Goal: Task Accomplishment & Management: Manage account settings

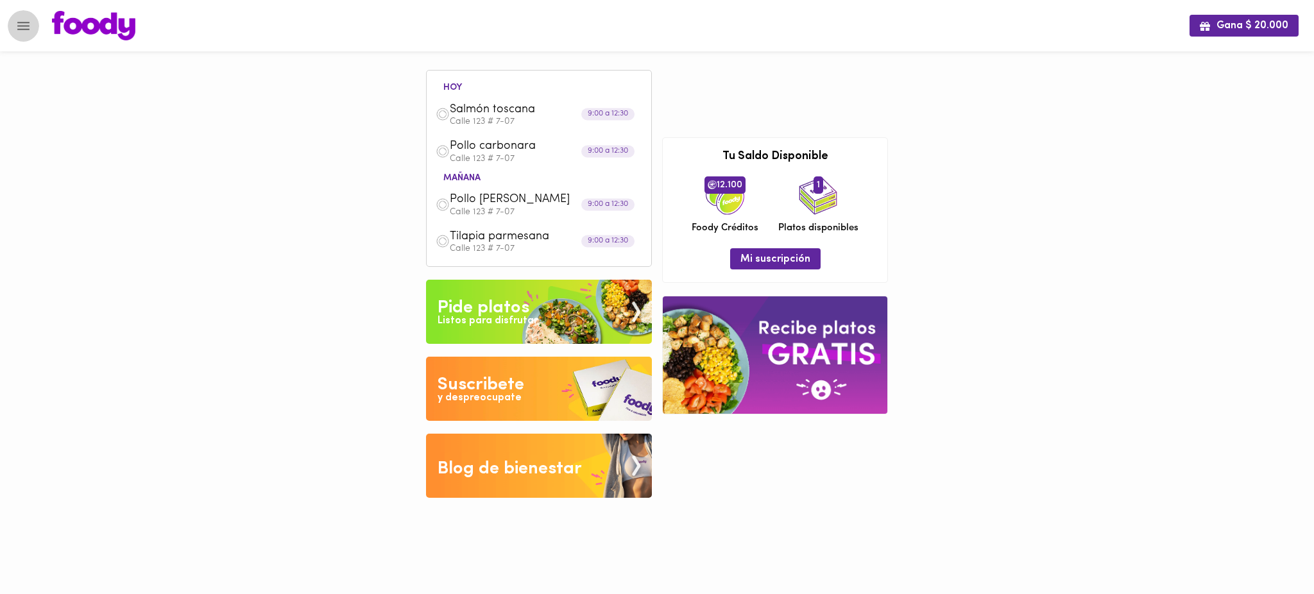
click at [23, 28] on icon "Menu" at bounding box center [23, 26] width 12 height 8
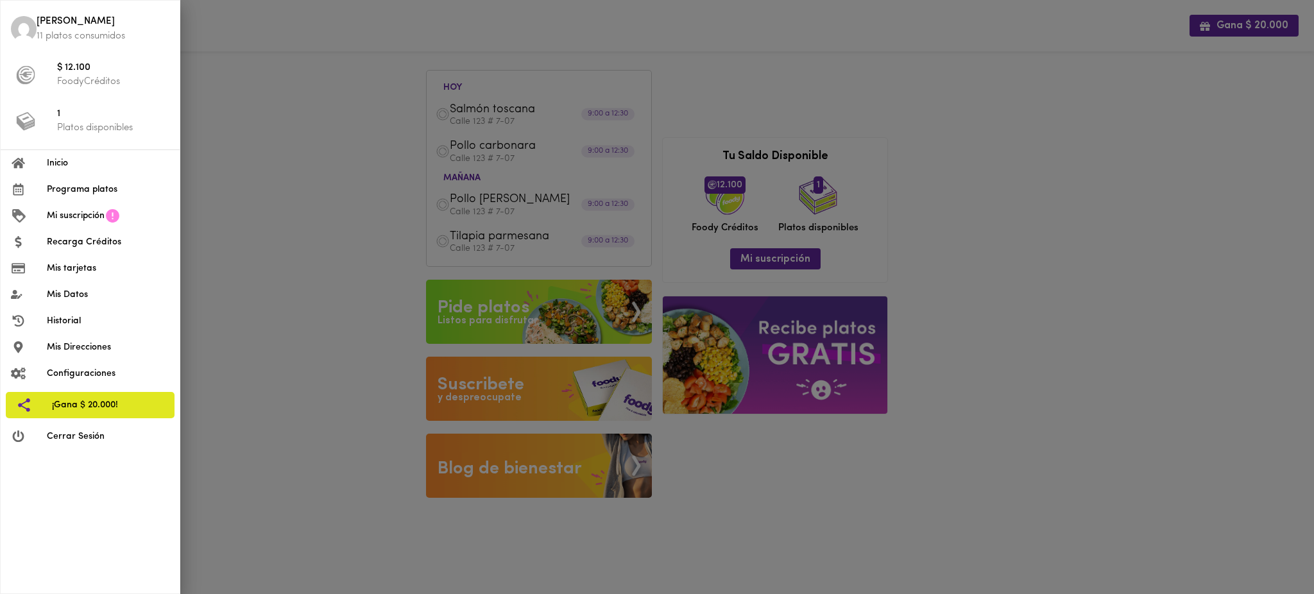
click at [98, 348] on span "Mis Direcciones" at bounding box center [108, 347] width 123 height 13
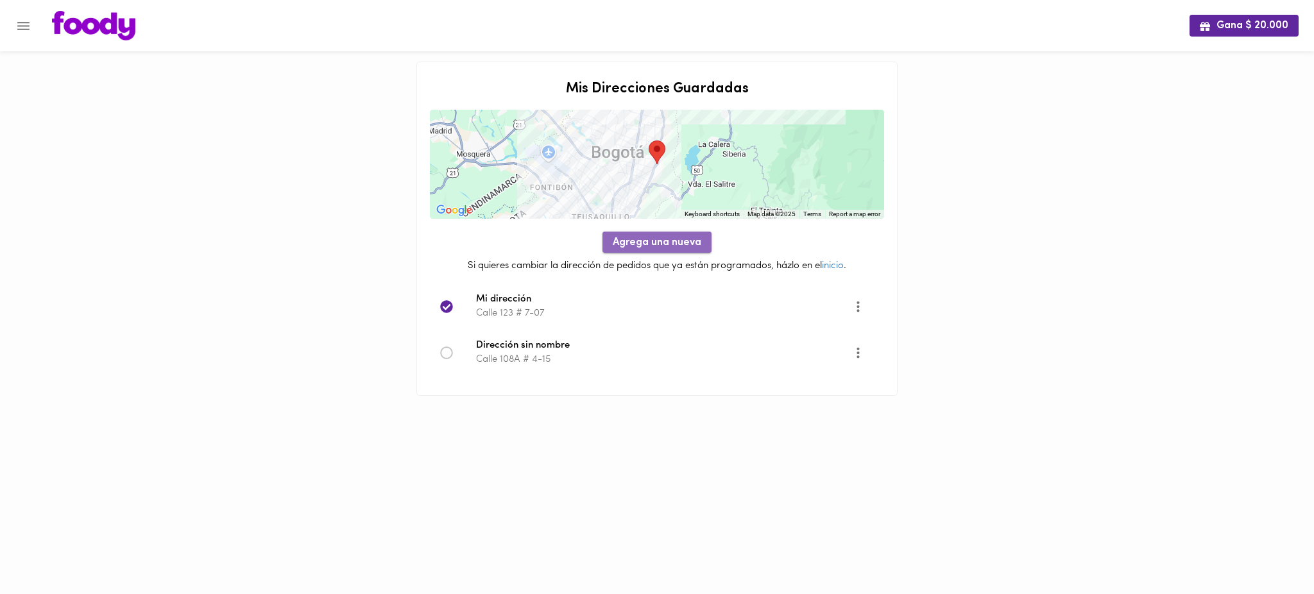
click at [645, 243] on span "Agrega una nueva" at bounding box center [657, 243] width 89 height 12
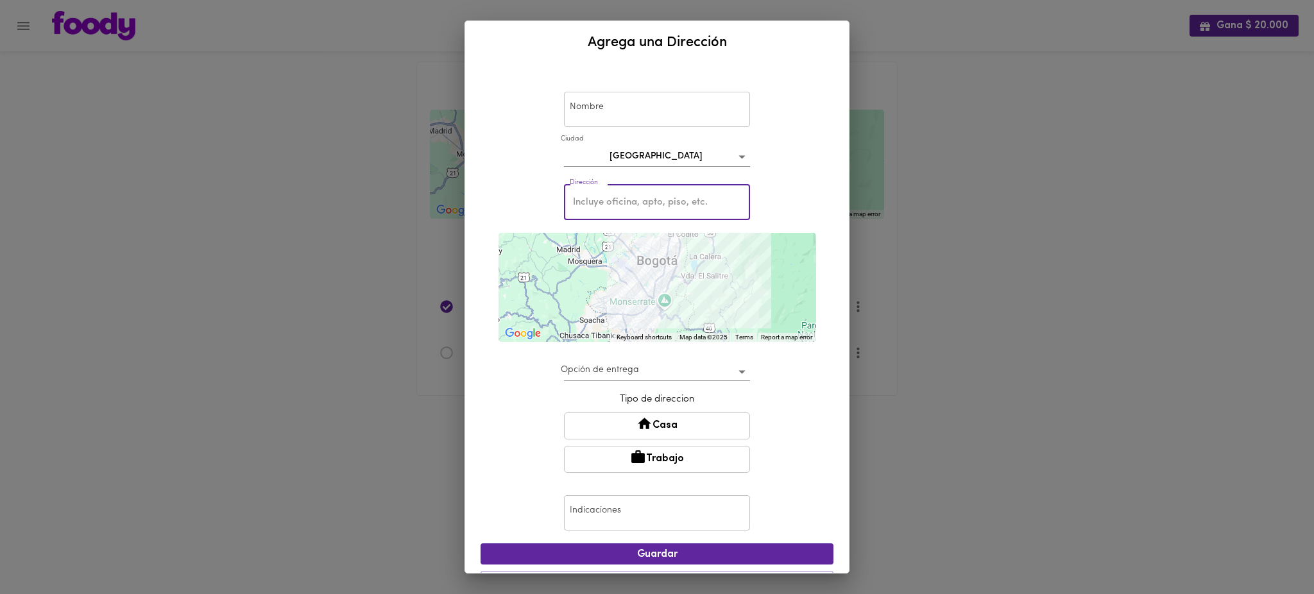
click at [608, 204] on input "text" at bounding box center [657, 202] width 186 height 35
paste input "Cra. 5a # 108A-79"
click at [819, 275] on div "Nombre Nombre [GEOGRAPHIC_DATA] bogota Dirección Cra. 5a # 108A-79 Dirección ← …" at bounding box center [657, 335] width 353 height 532
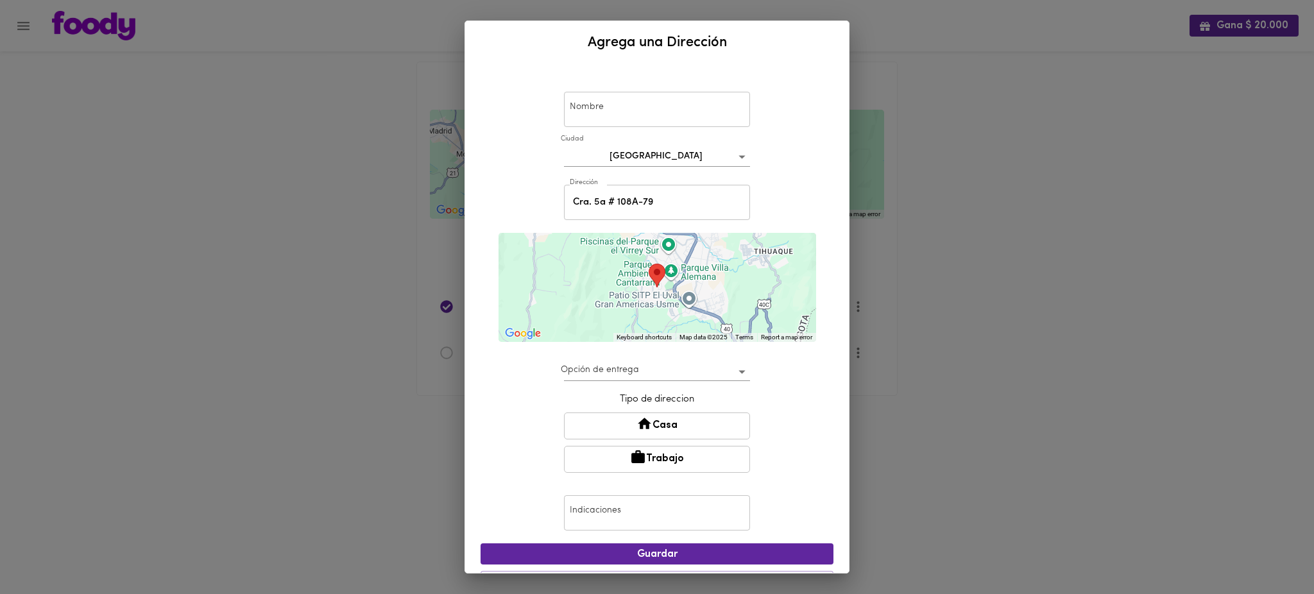
click at [585, 203] on input "Cra. 5a # 108A-79" at bounding box center [657, 202] width 186 height 35
click at [825, 274] on div "Nombre Nombre [GEOGRAPHIC_DATA] bogota Dirección Cra 5a # 108A-79 Dirección ← M…" at bounding box center [657, 318] width 384 height 509
click at [628, 206] on input "Cra 5a # 108A-79" at bounding box center [657, 202] width 186 height 35
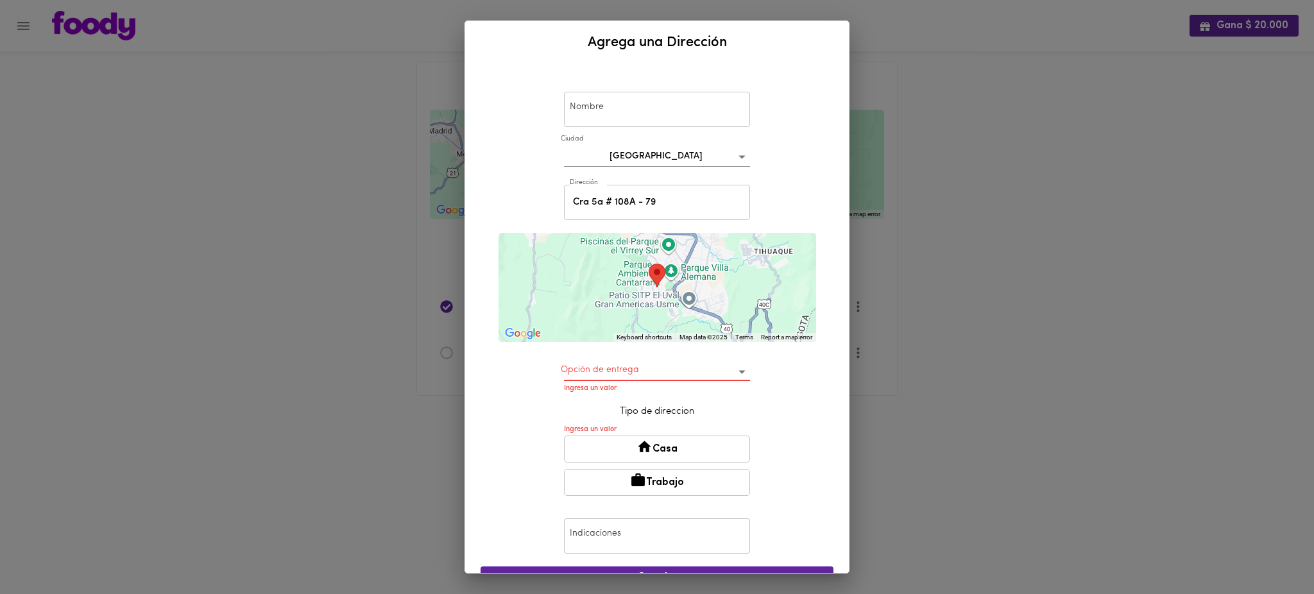
click at [815, 266] on div "Nombre Nombre [GEOGRAPHIC_DATA] bogota Dirección Cra 5a # 108A - 79 Dirección ←…" at bounding box center [657, 346] width 353 height 555
click at [592, 202] on input "Cra 5a # 108A - 79" at bounding box center [657, 202] width 186 height 35
type input "Cra 5 a # 108A - 79"
click at [826, 277] on div "Nombre Nombre [GEOGRAPHIC_DATA] bogota Dirección Cra 5 a # 108A - 79 Dirección …" at bounding box center [657, 318] width 384 height 509
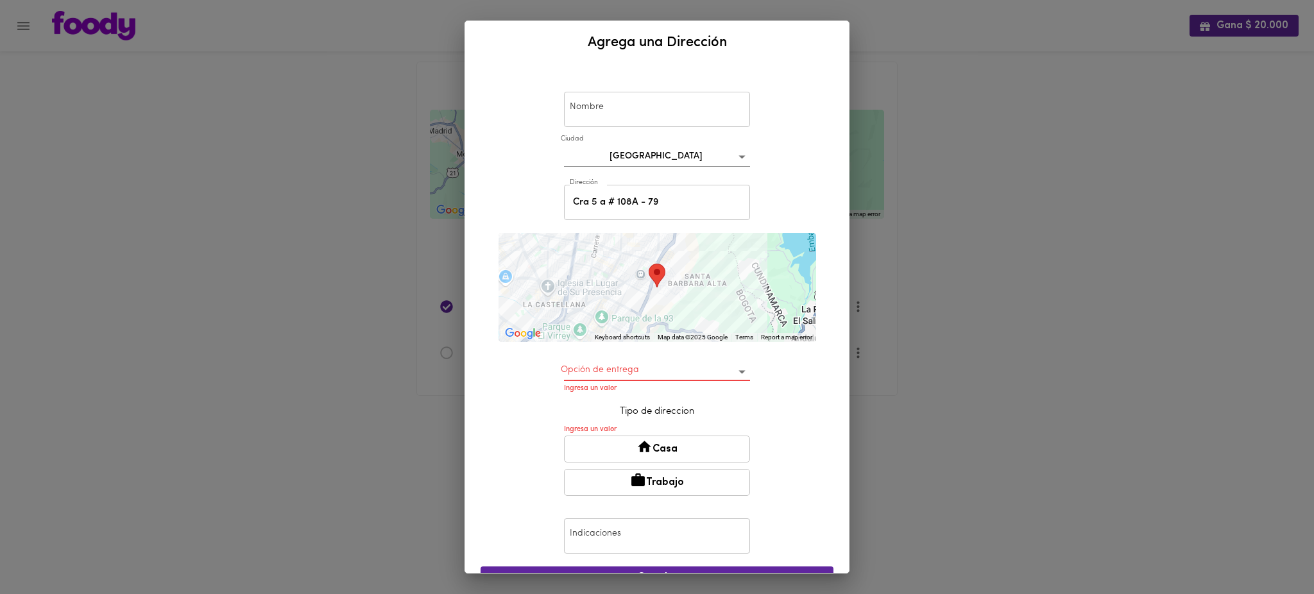
click at [651, 289] on div at bounding box center [658, 287] width 318 height 109
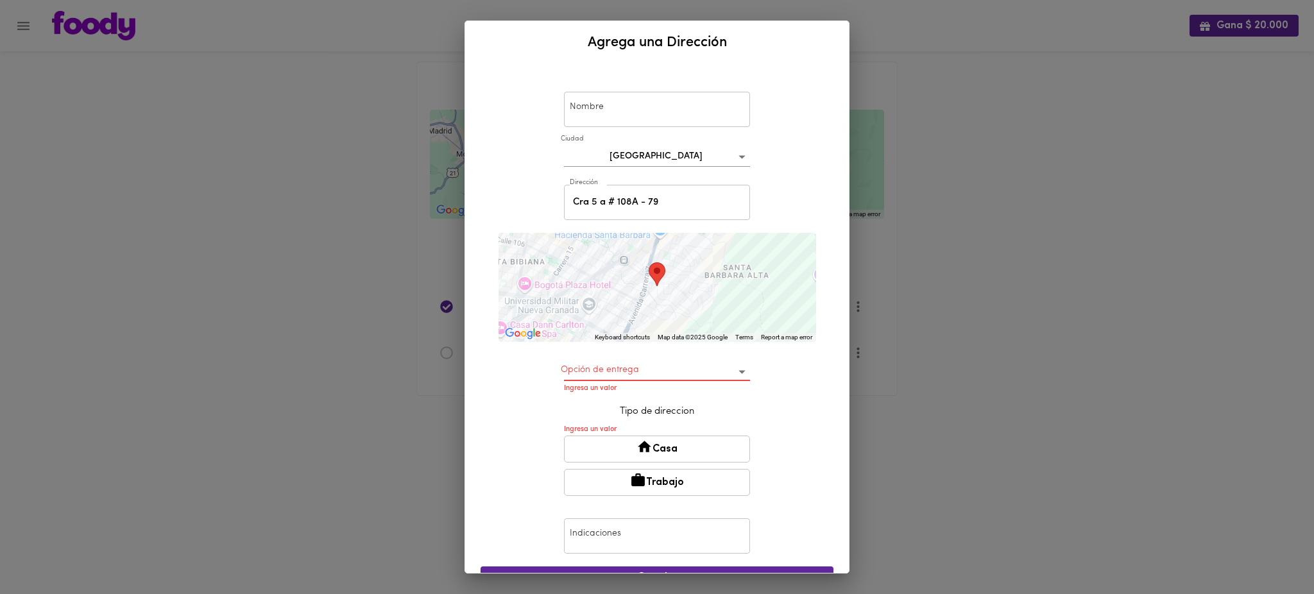
click at [651, 289] on div at bounding box center [658, 287] width 318 height 109
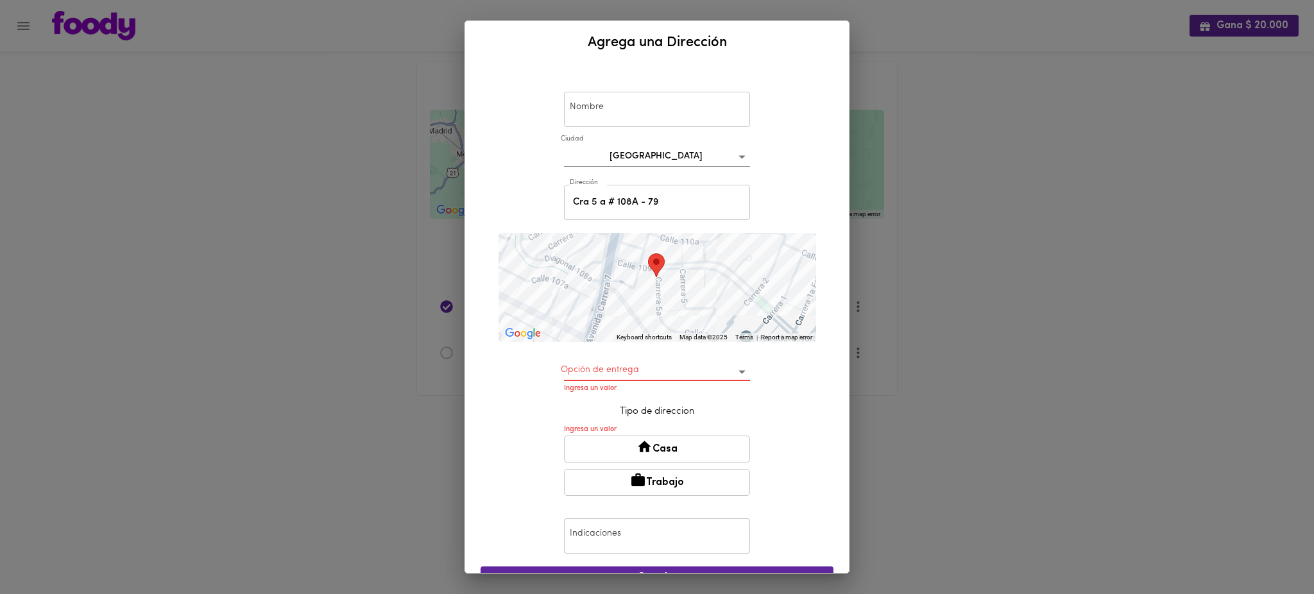
click at [819, 273] on div "Nombre Nombre [GEOGRAPHIC_DATA] bogota Dirección Cra 5 a # 108A - 79 Dirección …" at bounding box center [657, 346] width 353 height 555
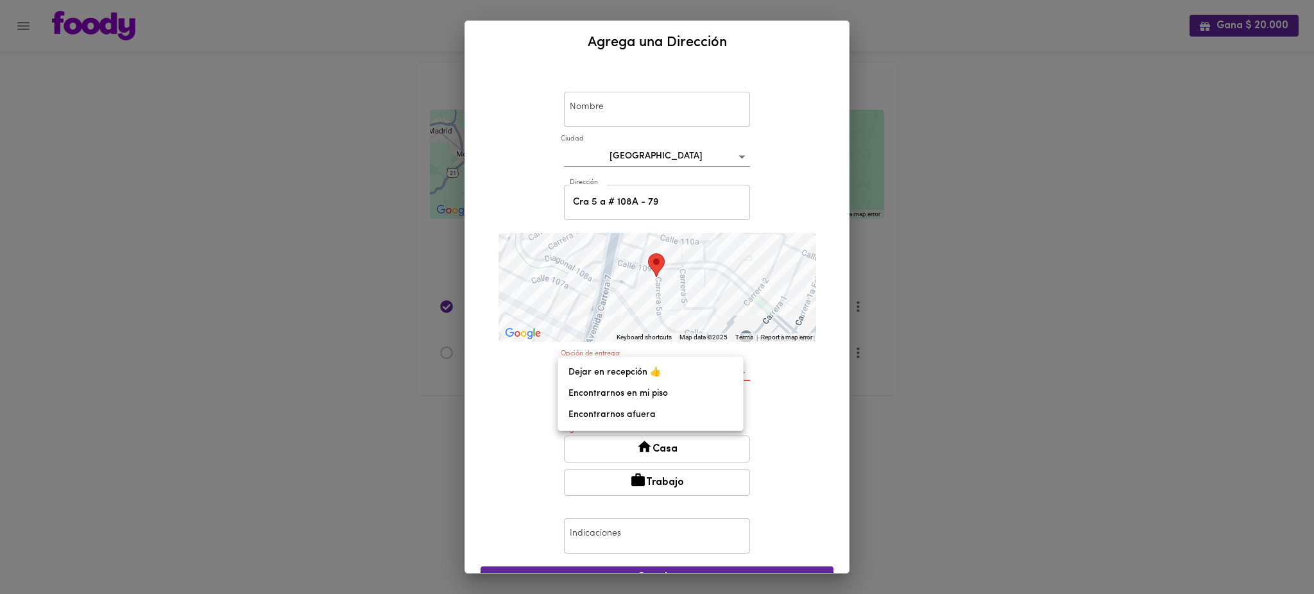
click at [739, 370] on body "Gana $ 20.000 Mis Direcciones Guardadas ← Move left → Move right ↑ Move up ↓ Mo…" at bounding box center [657, 214] width 1314 height 428
click at [676, 373] on li "Dejar en recepción 👍" at bounding box center [650, 372] width 185 height 21
type input "leave-at-reception"
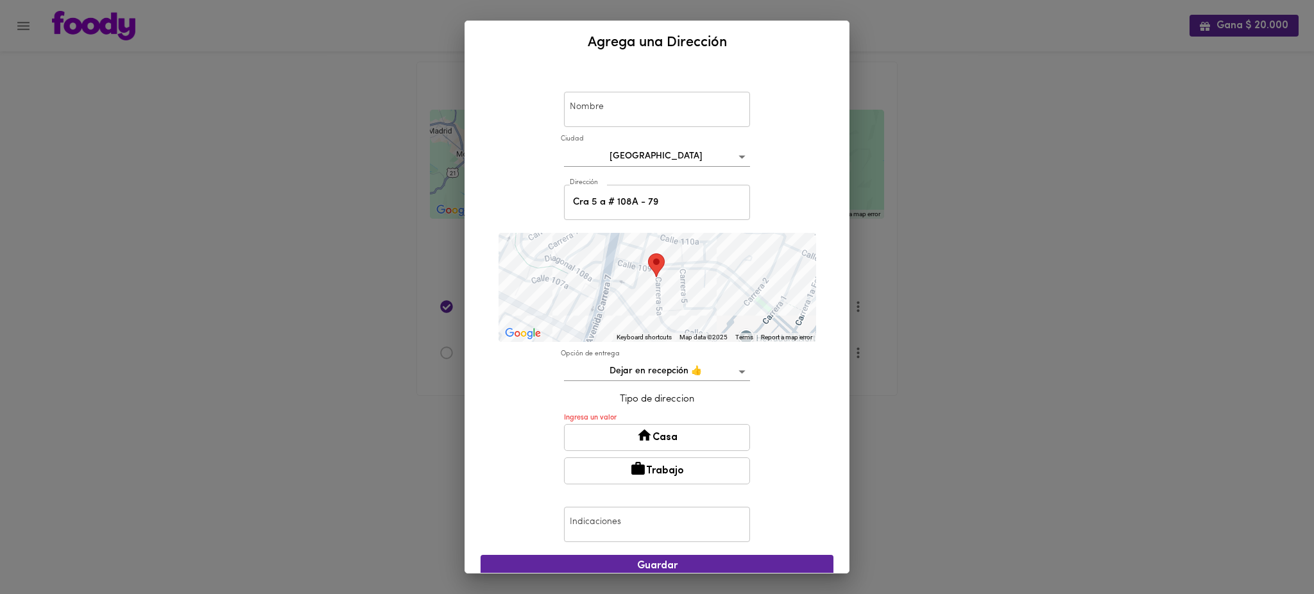
click at [686, 436] on button "Casa" at bounding box center [657, 437] width 186 height 27
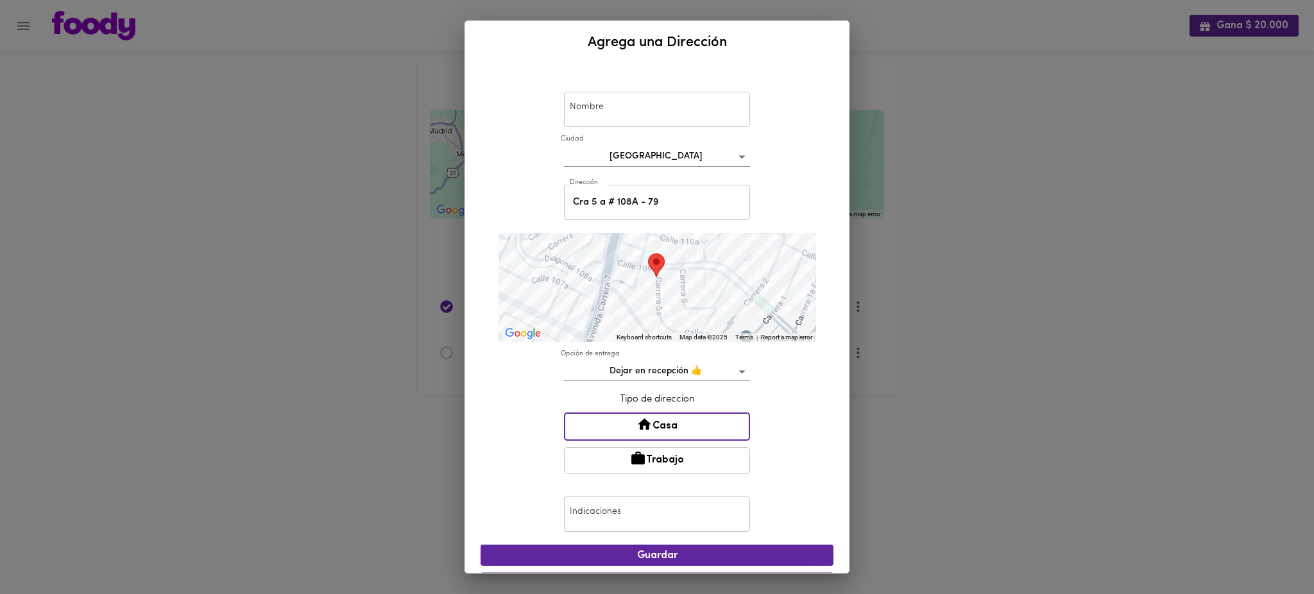
drag, startPoint x: 672, startPoint y: 431, endPoint x: 842, endPoint y: 366, distance: 182.0
click at [842, 366] on div "Nombre Nombre [GEOGRAPHIC_DATA] bogota Dirección Cra 5 a # 108A - 79 Dirección …" at bounding box center [657, 318] width 384 height 509
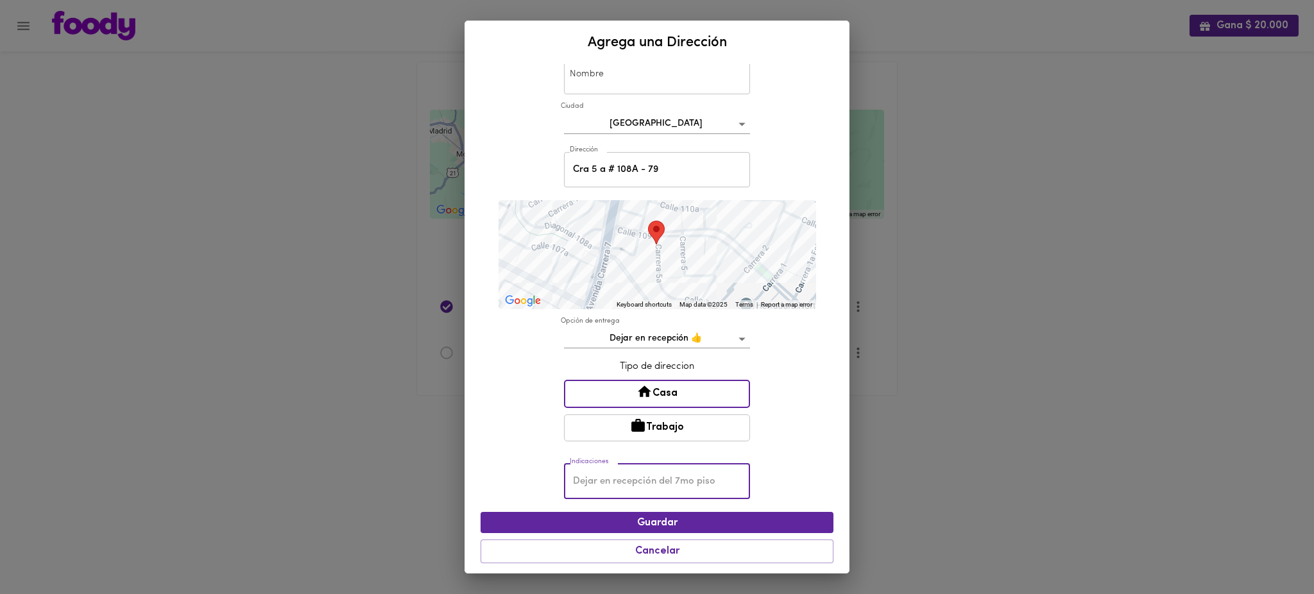
click at [680, 486] on input "text" at bounding box center [657, 481] width 186 height 35
paste input "108a#4-15"
click at [653, 479] on input "Dirrección correcta 108a#4-15" at bounding box center [657, 481] width 186 height 35
paste input "Apto 102- [GEOGRAPHIC_DATA][PERSON_NAME]"
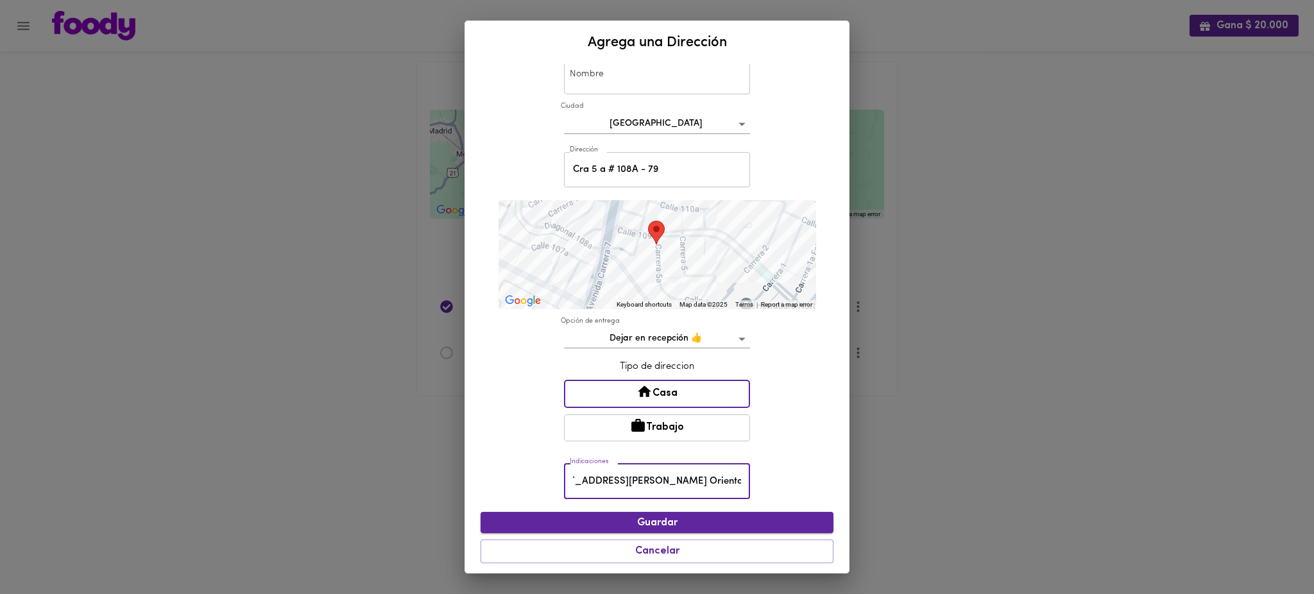
type input "Dirrección correcta [STREET_ADDRESS][PERSON_NAME] Oriental"
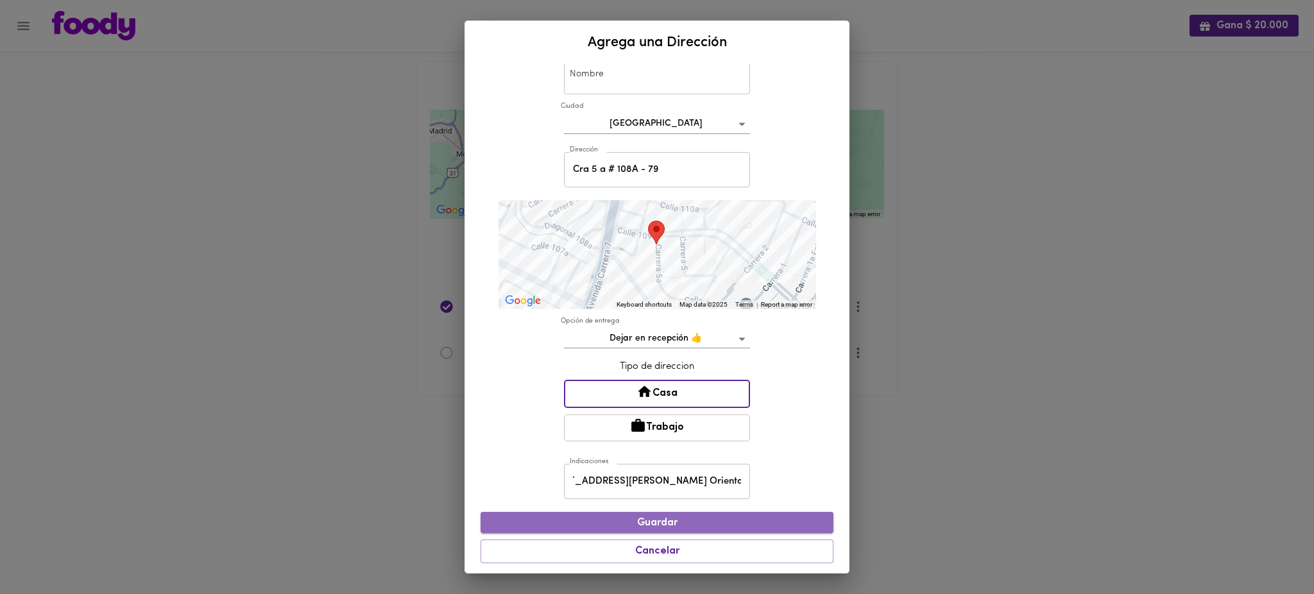
scroll to position [0, 0]
click at [699, 526] on span "Guardar" at bounding box center [657, 523] width 332 height 12
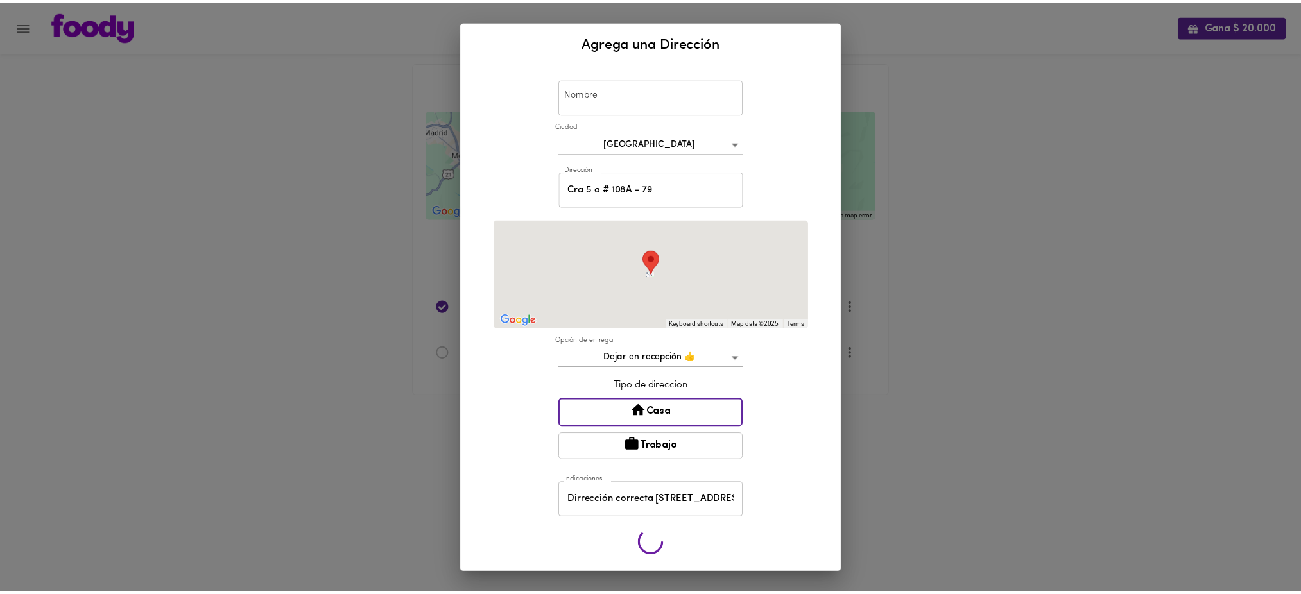
scroll to position [33, 0]
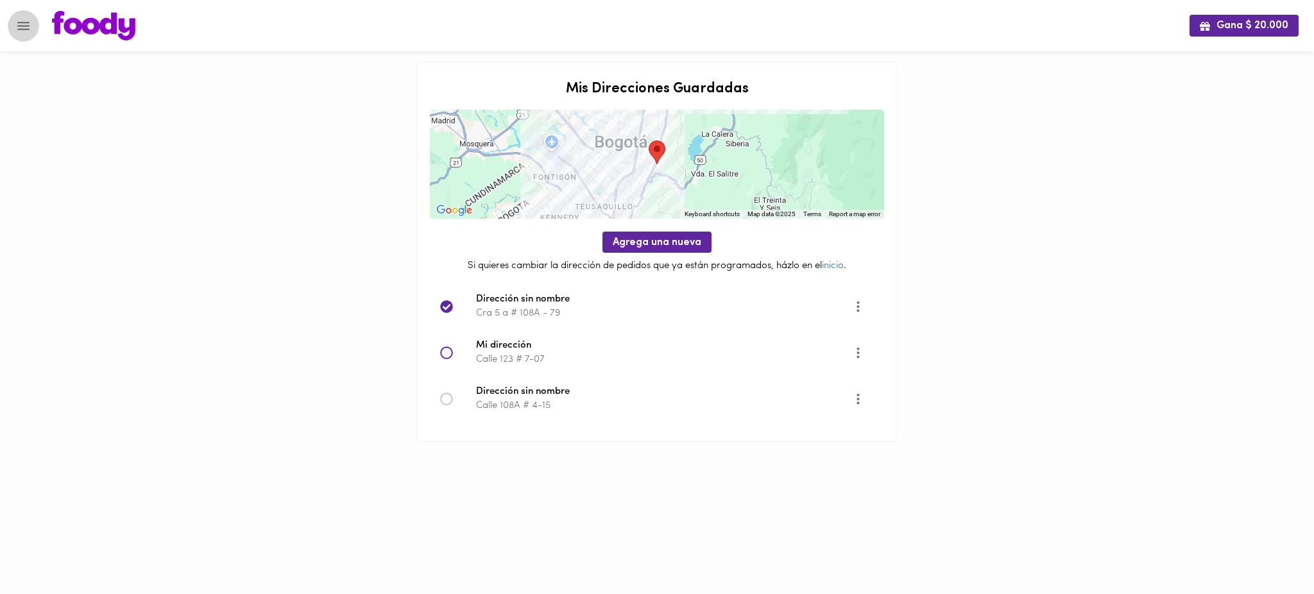
click at [22, 28] on icon "Menu" at bounding box center [23, 26] width 12 height 8
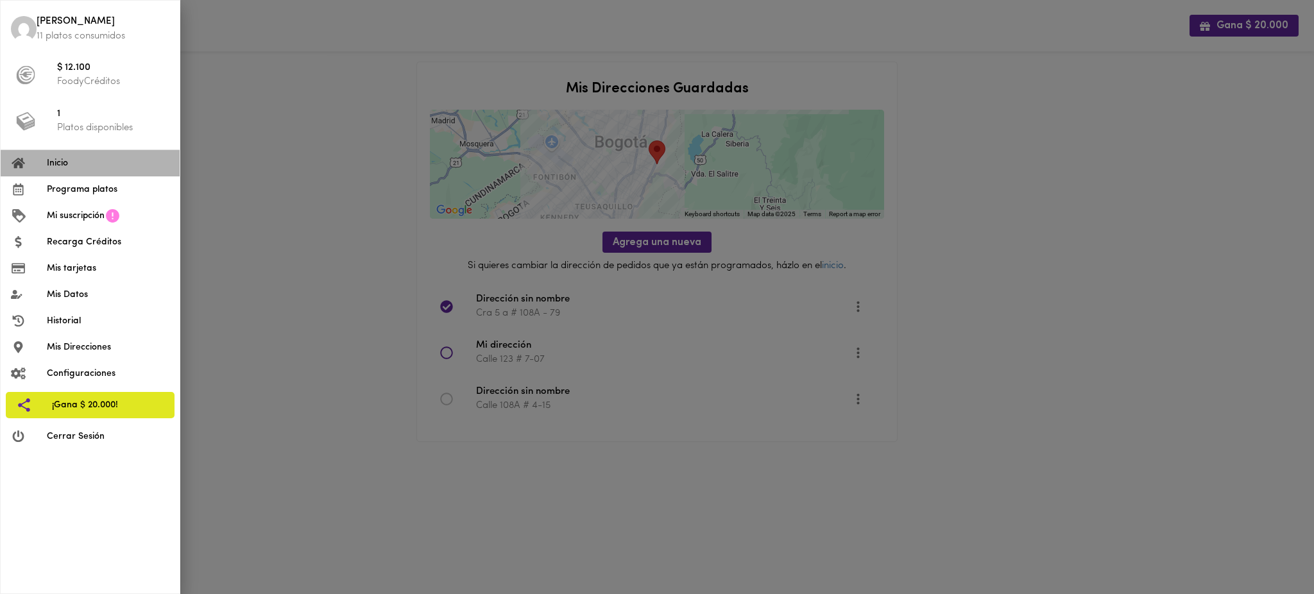
click at [130, 163] on span "Inicio" at bounding box center [108, 163] width 123 height 13
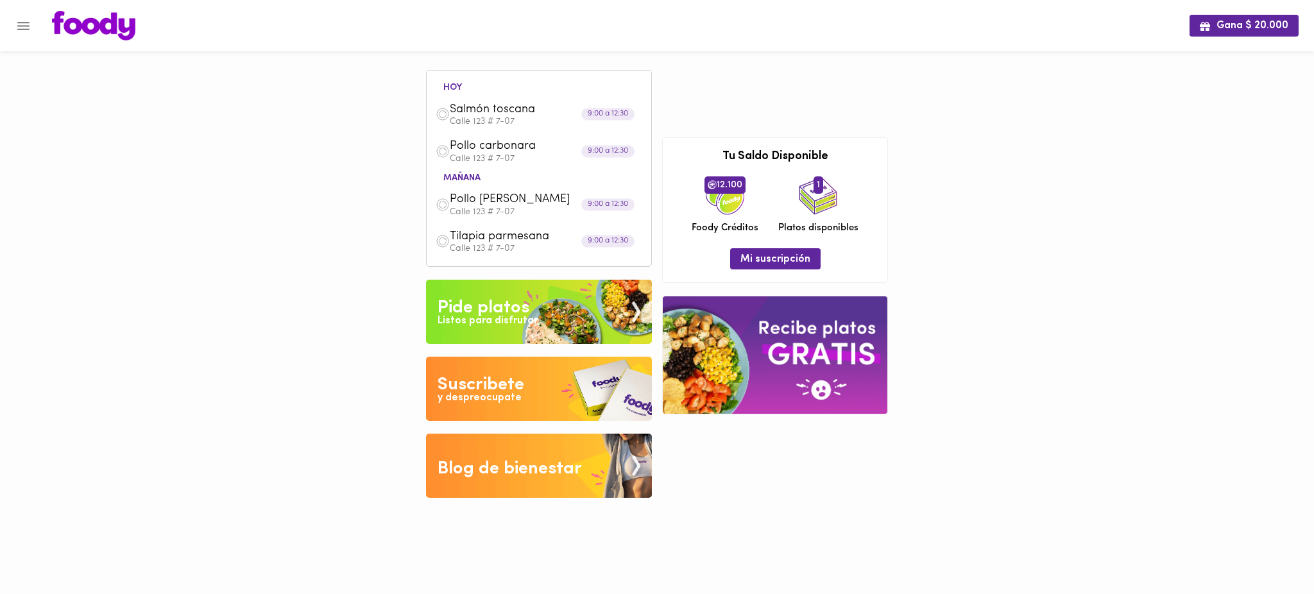
click at [495, 106] on span "Salmón toscana" at bounding box center [524, 110] width 148 height 15
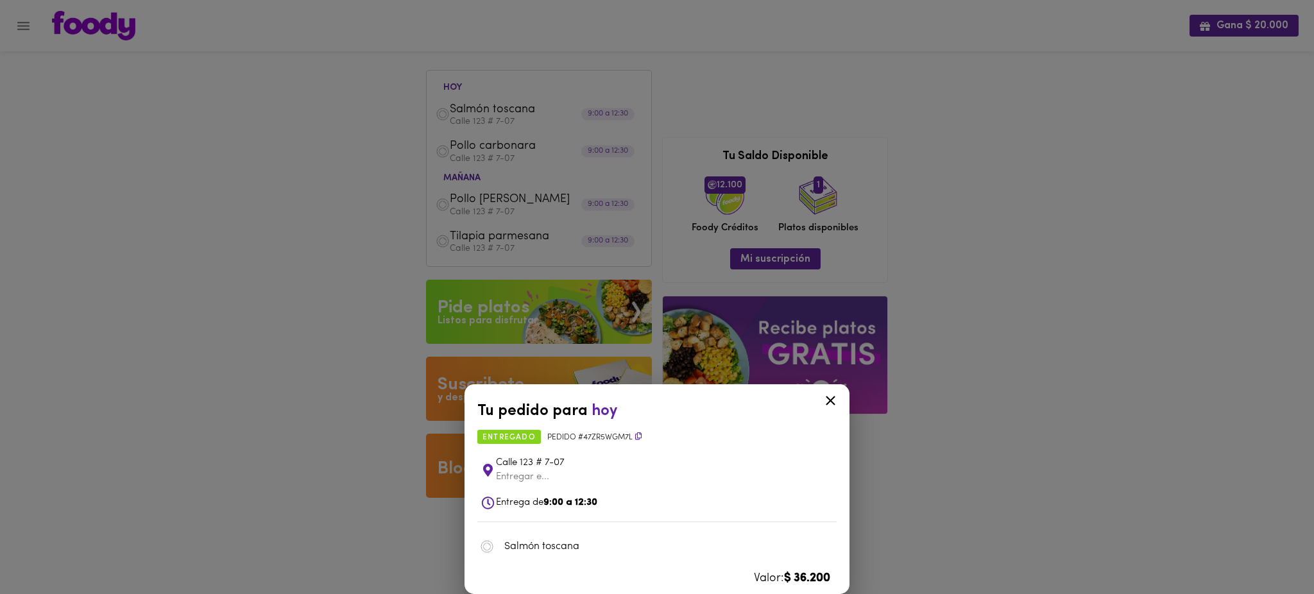
click at [360, 234] on div "Tu pedido para [DATE] entregado Pedido # 47zR5WgM7L Calle 123 # 7-07 Entregar e…" at bounding box center [657, 297] width 1314 height 594
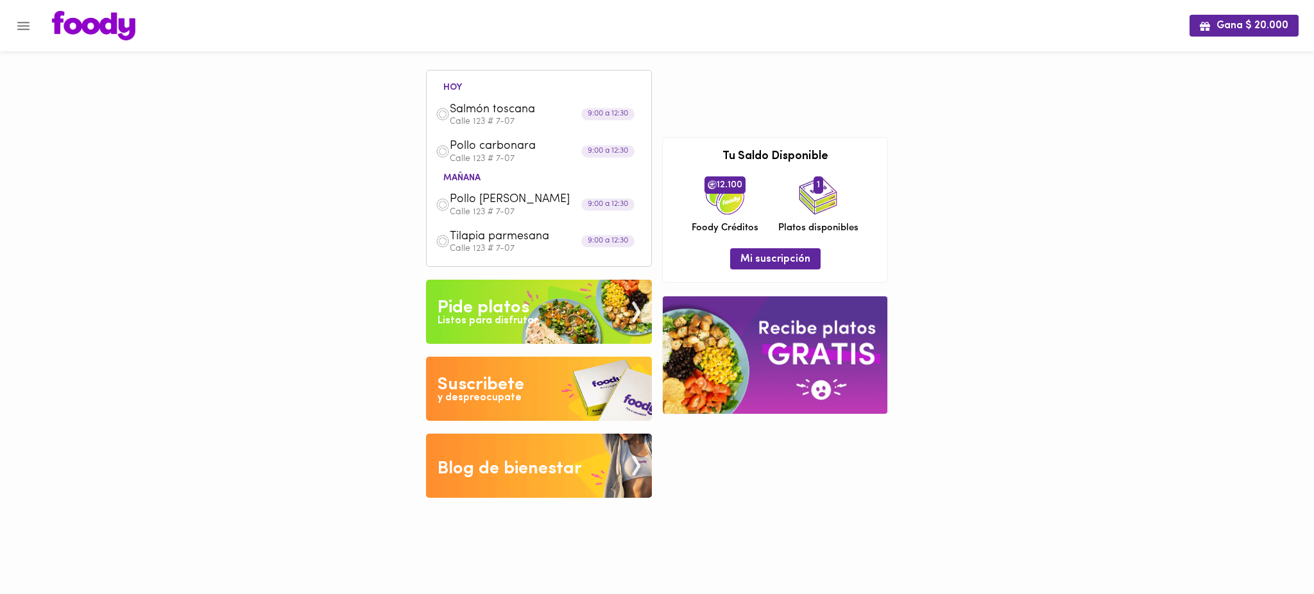
click at [499, 203] on span "Pollo [PERSON_NAME]" at bounding box center [524, 199] width 148 height 15
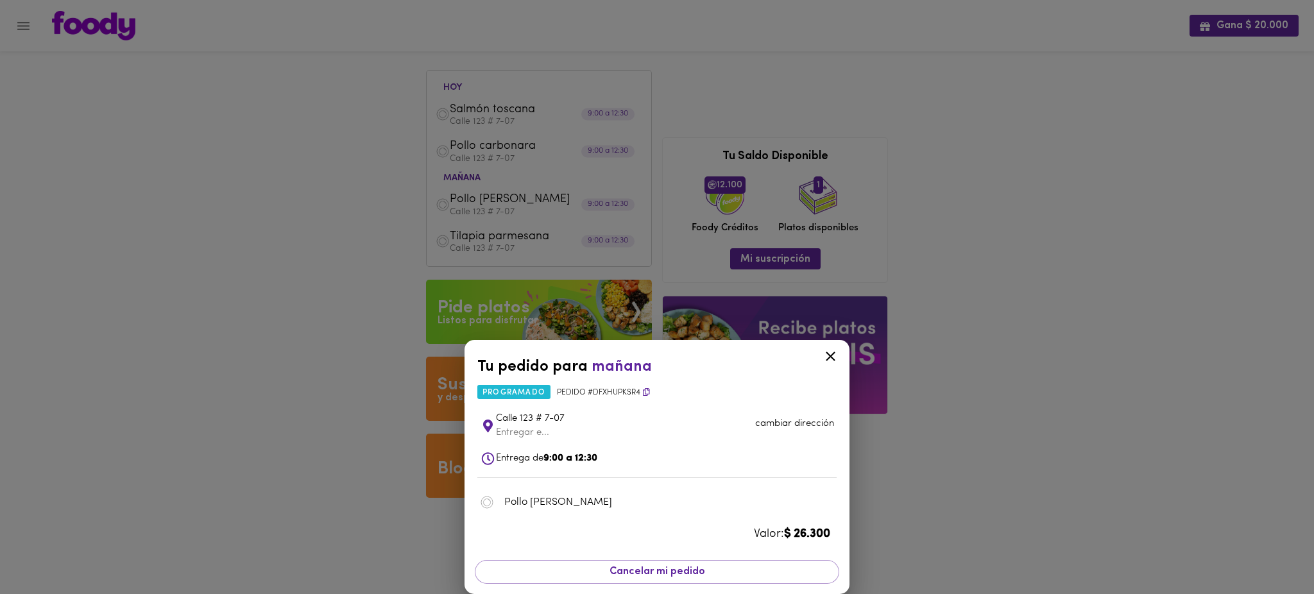
click at [793, 421] on p "cambiar dirección" at bounding box center [794, 423] width 79 height 13
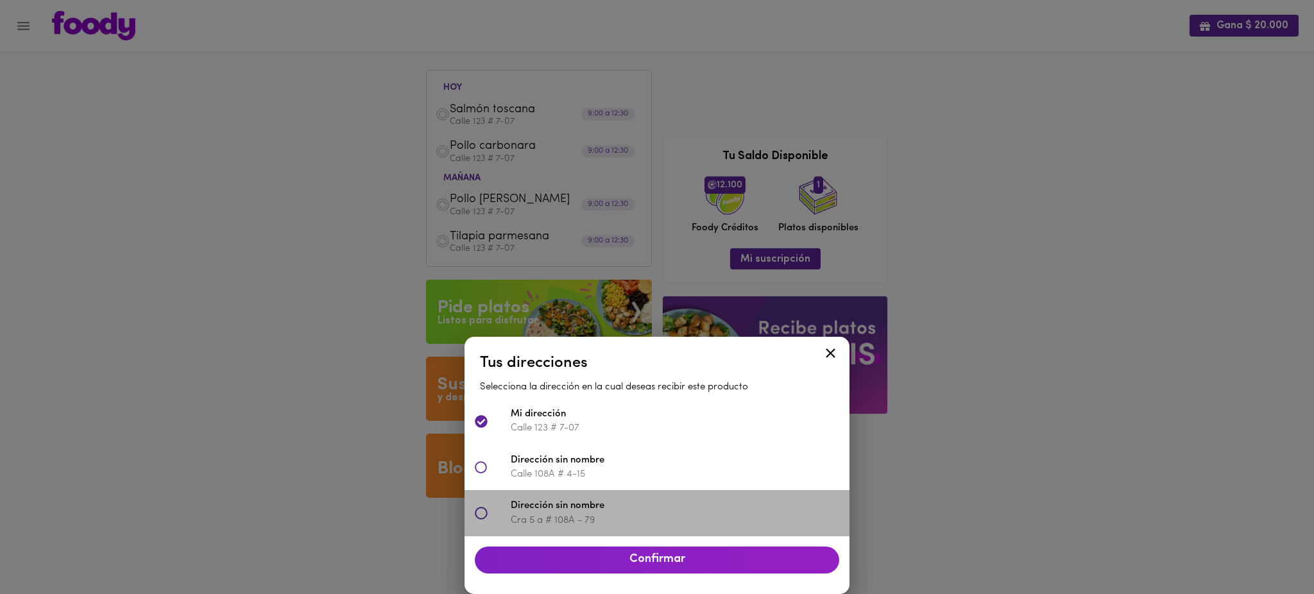
click at [483, 513] on icon at bounding box center [481, 513] width 13 height 13
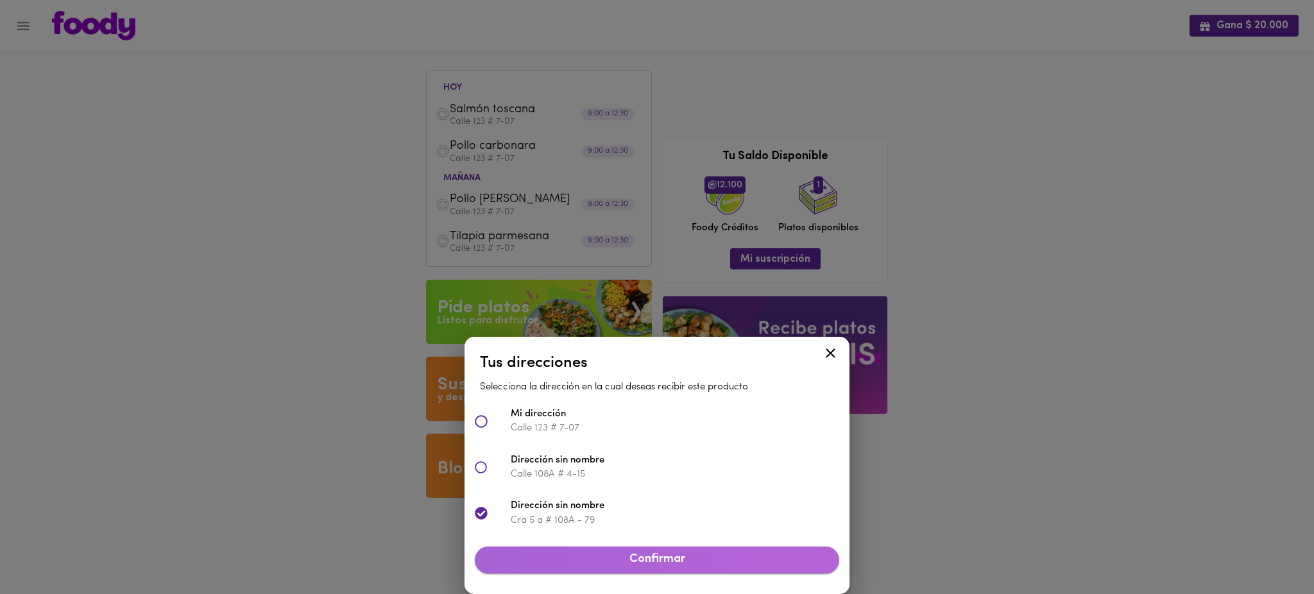
click at [624, 560] on span "Confirmar" at bounding box center [657, 560] width 344 height 14
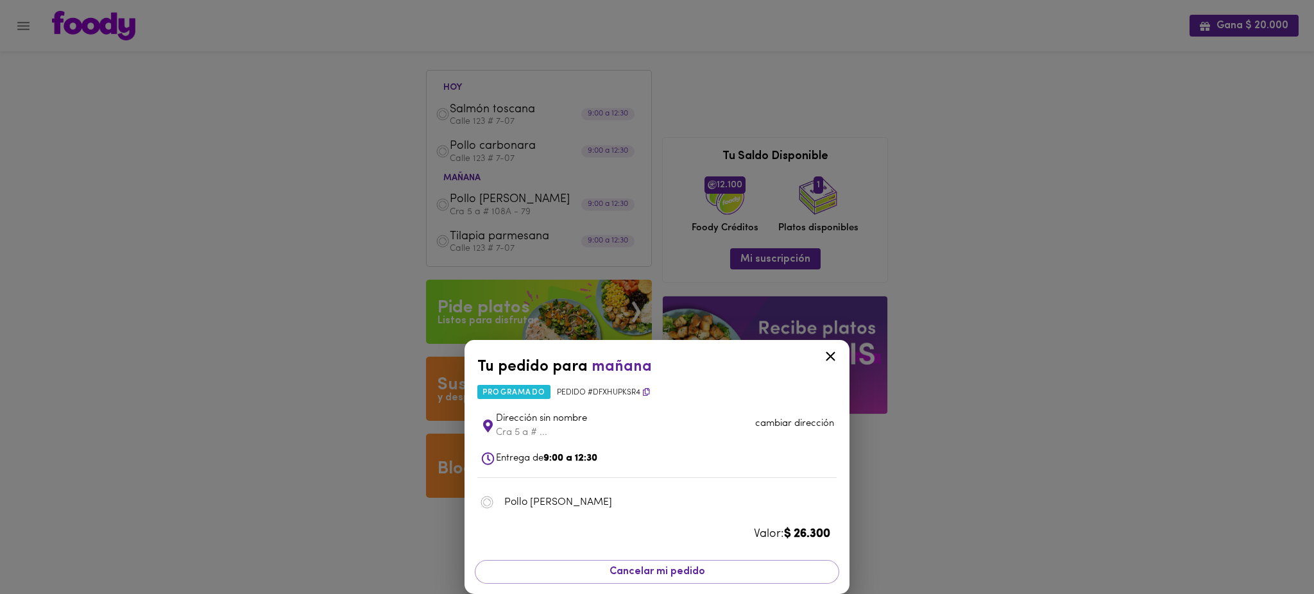
click at [828, 357] on icon at bounding box center [831, 356] width 16 height 16
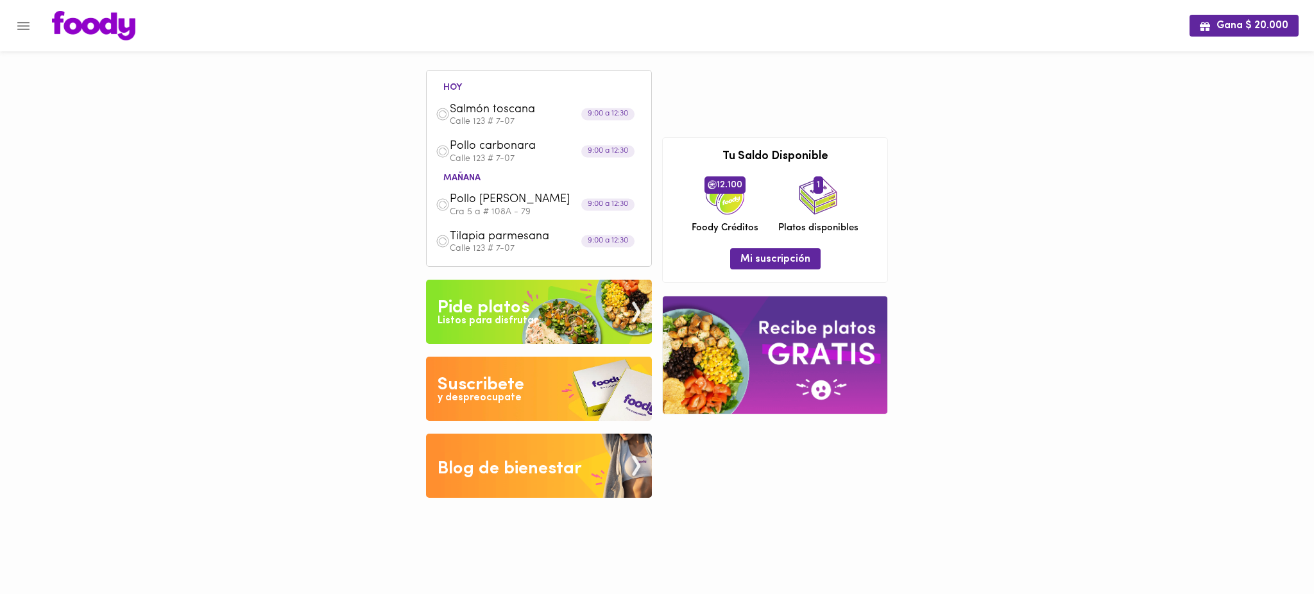
click at [479, 242] on span "Tilapia parmesana" at bounding box center [524, 237] width 148 height 15
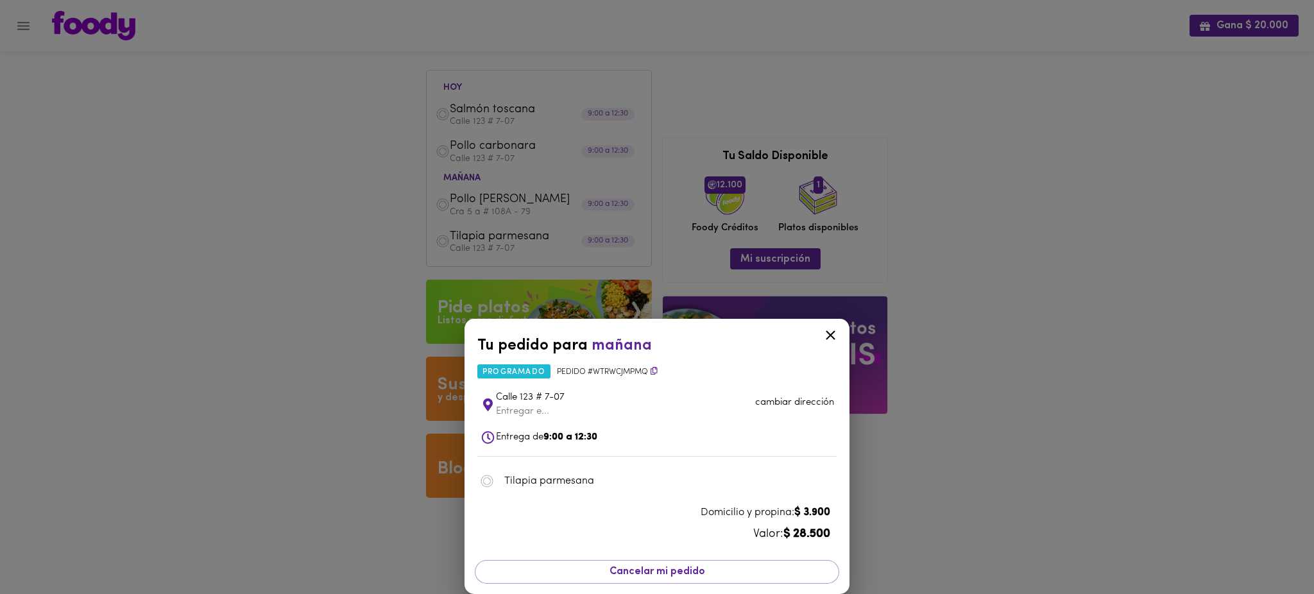
click at [806, 400] on p "cambiar dirección" at bounding box center [794, 402] width 79 height 13
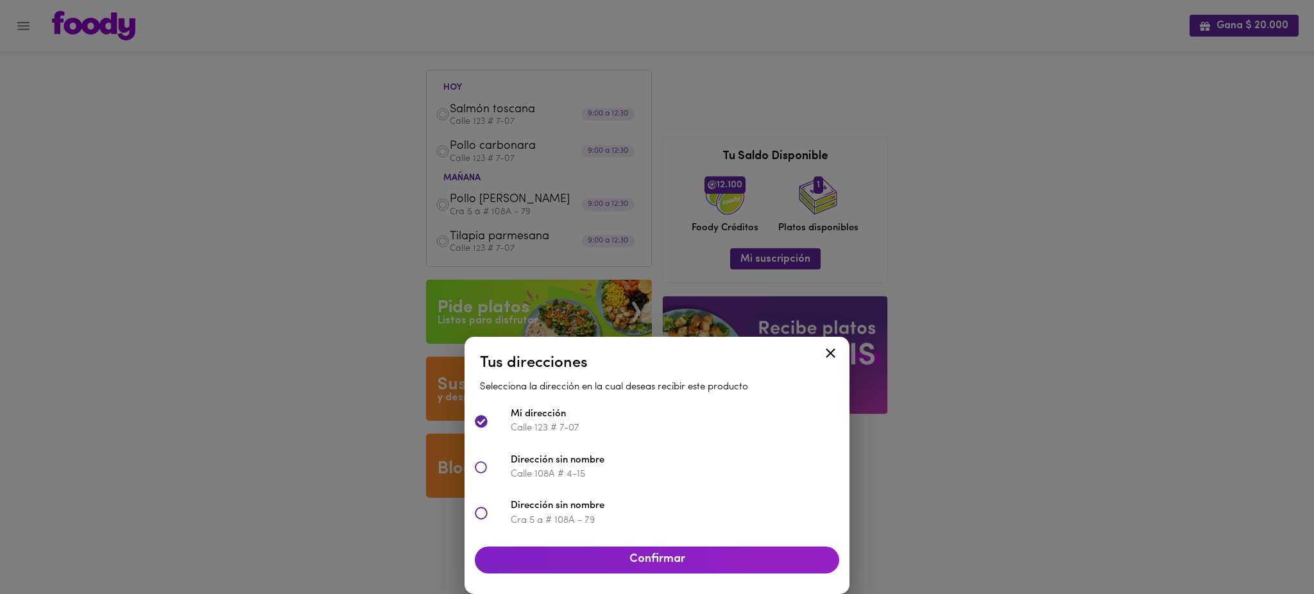
click at [512, 521] on p "Cra 5 a # 108A - 79" at bounding box center [675, 520] width 329 height 13
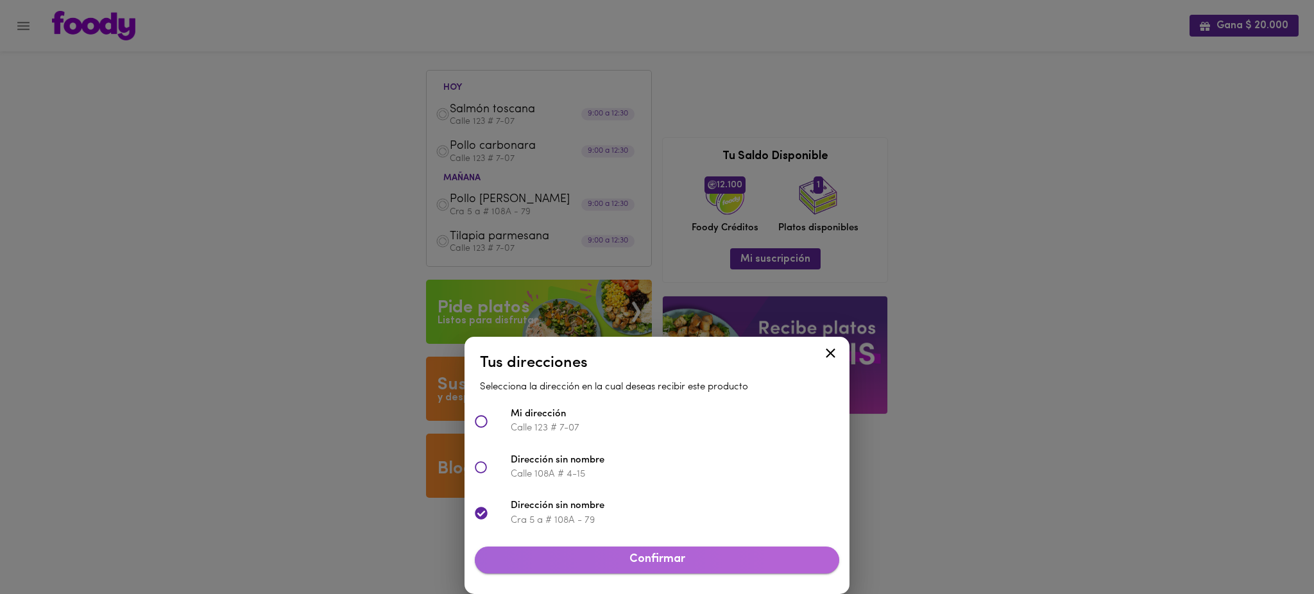
click at [599, 565] on span "Confirmar" at bounding box center [657, 560] width 344 height 14
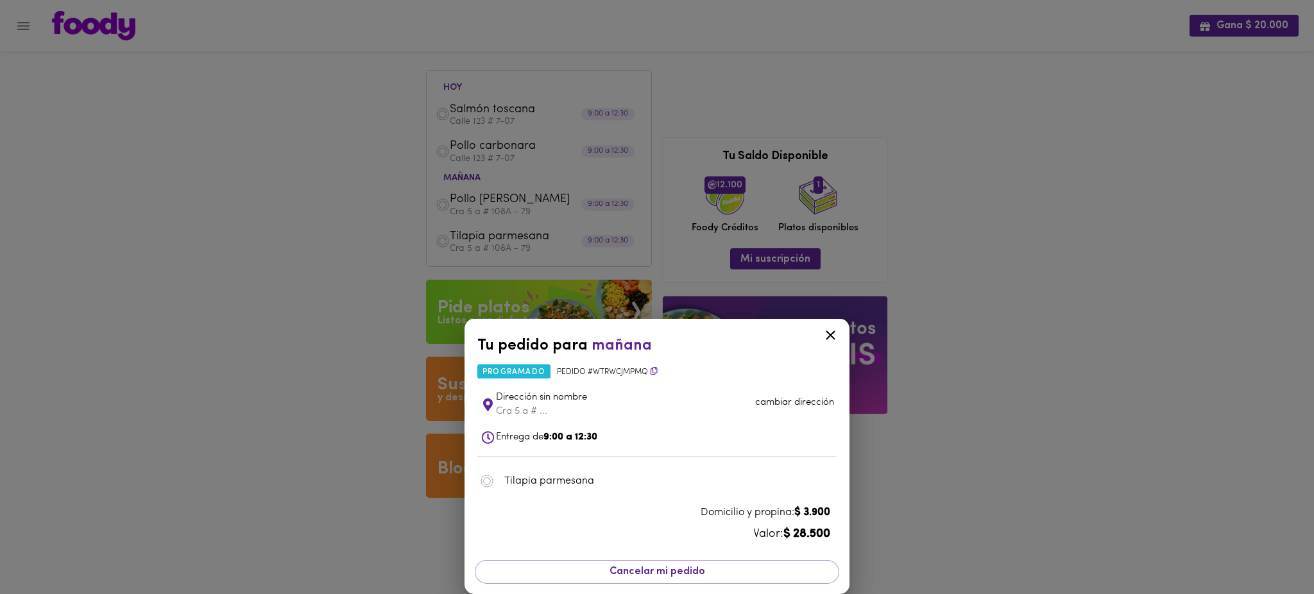
click at [830, 332] on icon at bounding box center [831, 335] width 16 height 16
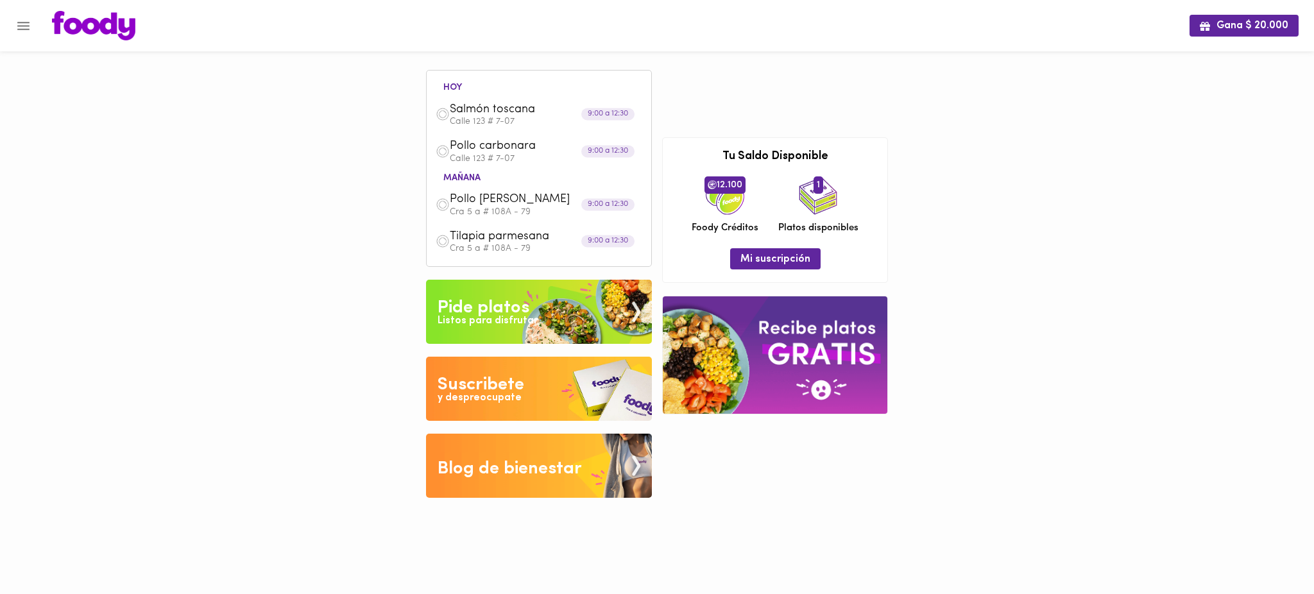
click at [160, 201] on div "Gana $ 20.000 [DATE] Salmón toscana Calle 123 # 7-07 9:00 a 12:30 Pollo carbona…" at bounding box center [657, 258] width 1314 height 517
click at [26, 31] on icon "Menu" at bounding box center [23, 26] width 16 height 16
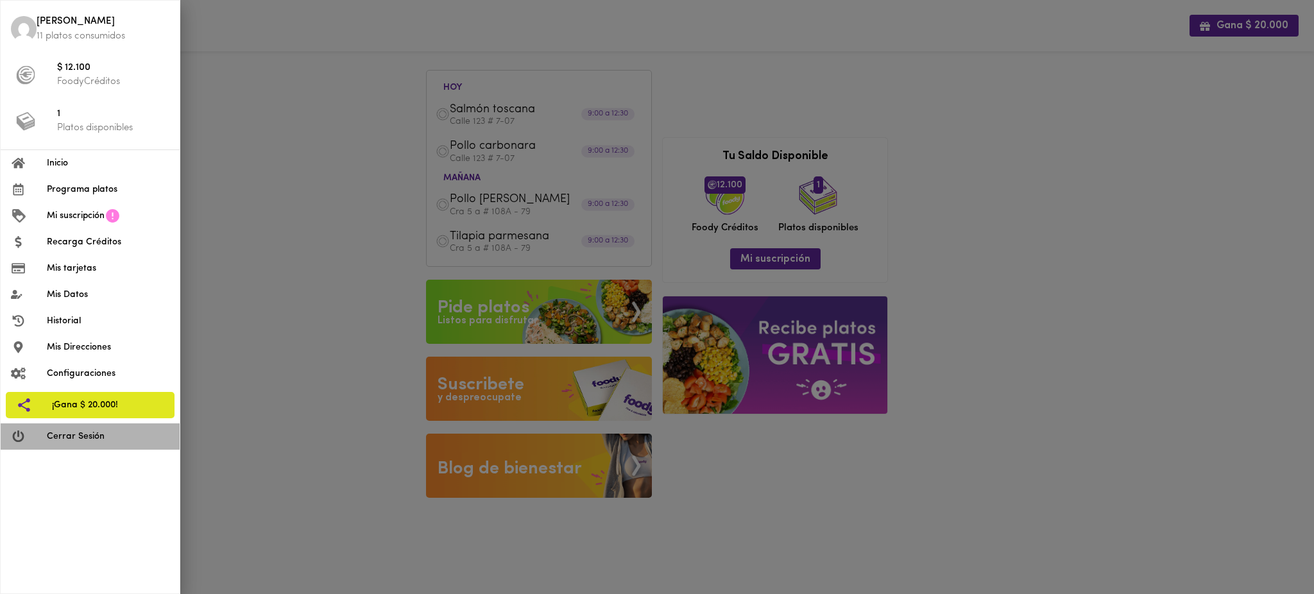
click at [105, 438] on span "Cerrar Sesión" at bounding box center [108, 436] width 123 height 13
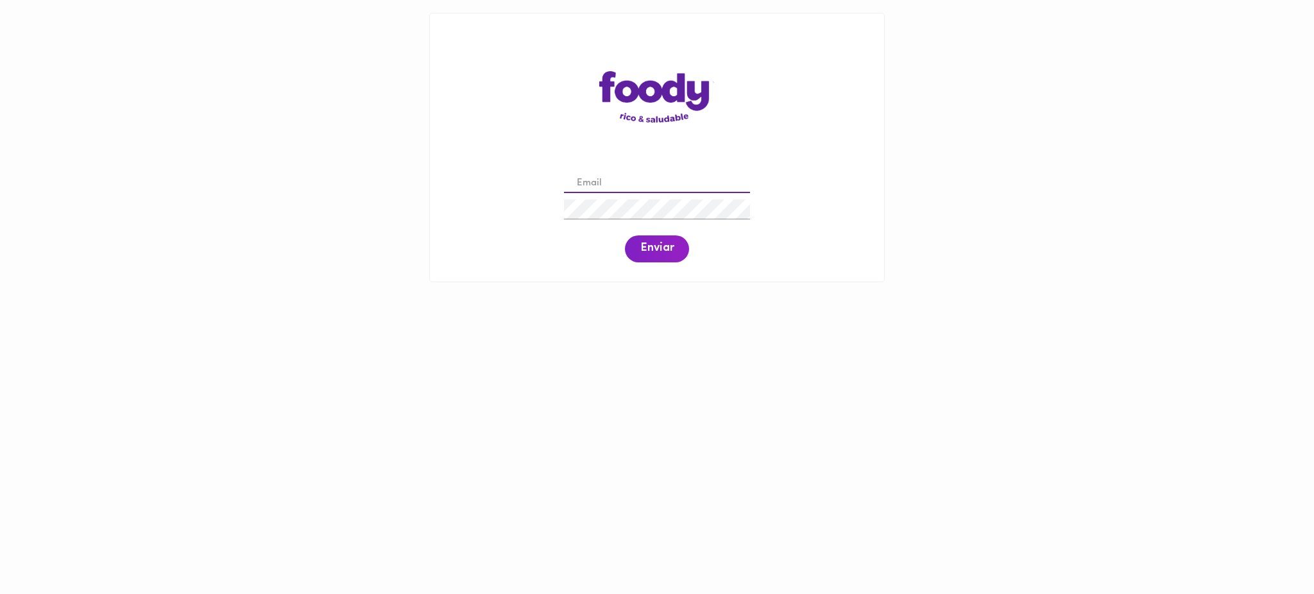
click at [620, 187] on input "email" at bounding box center [657, 184] width 186 height 20
paste input "dyannarocio@hotmail.com"
type input "dyannarocio@hotmail.com"
click at [654, 244] on span "Enviar" at bounding box center [656, 249] width 33 height 14
